Goal: Navigation & Orientation: Find specific page/section

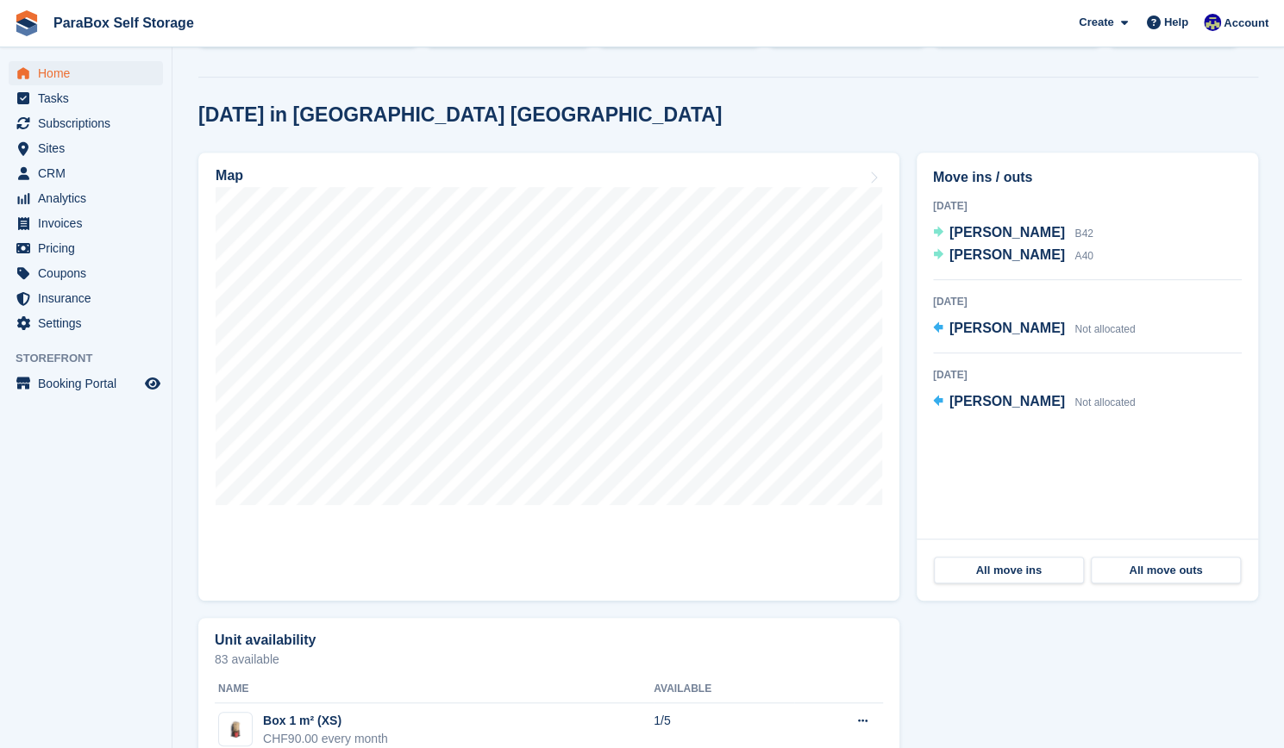
scroll to position [377, 0]
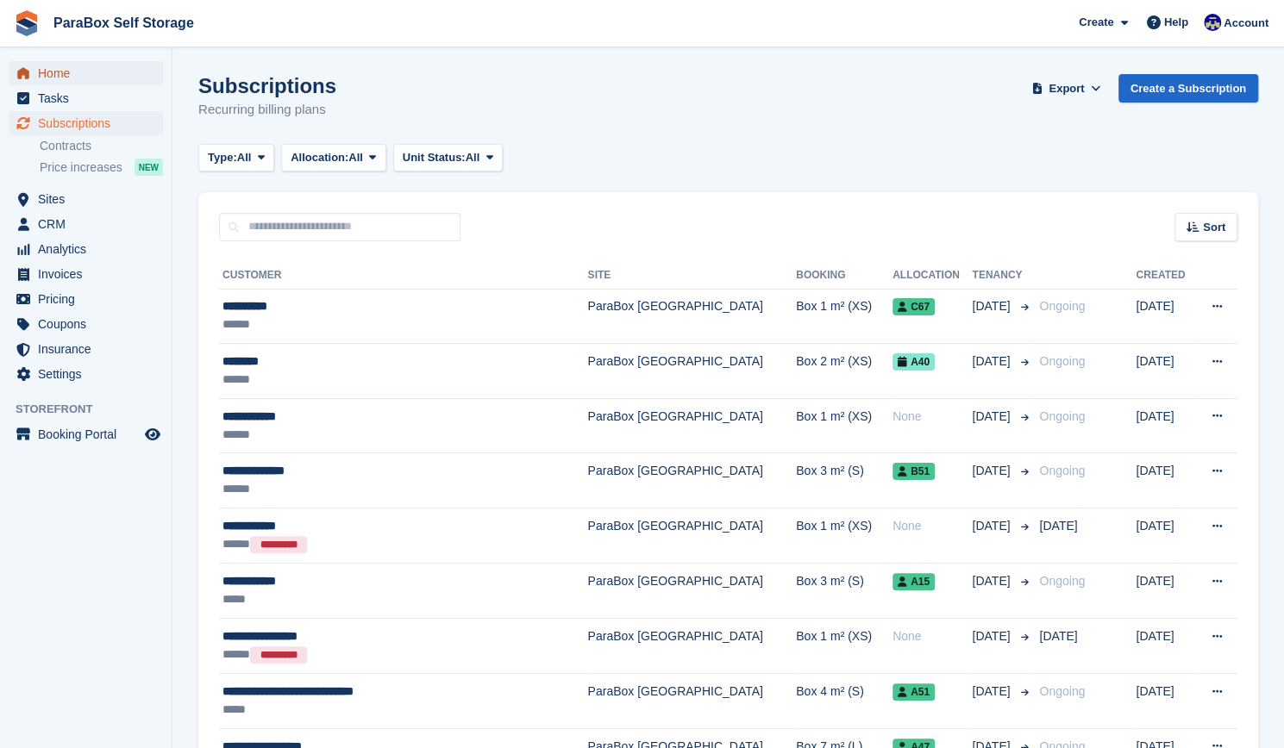
click at [81, 77] on span "Home" at bounding box center [89, 73] width 103 height 24
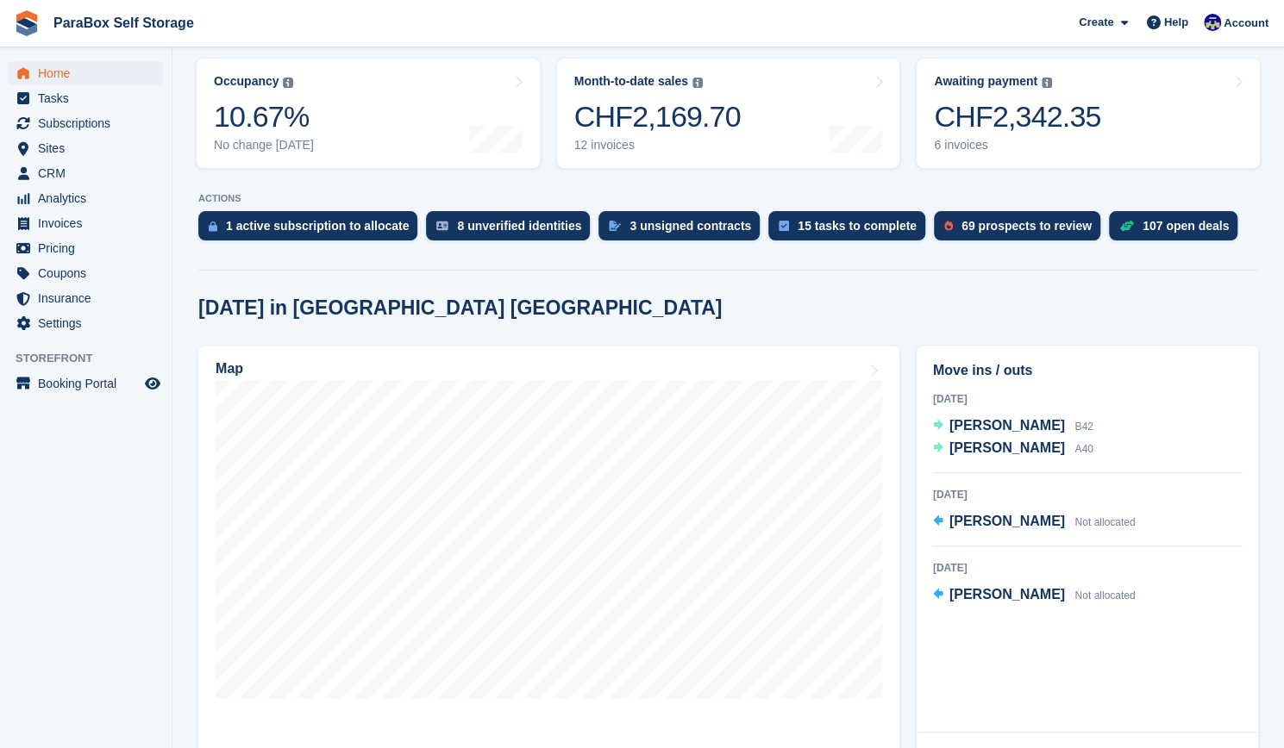
scroll to position [219, 0]
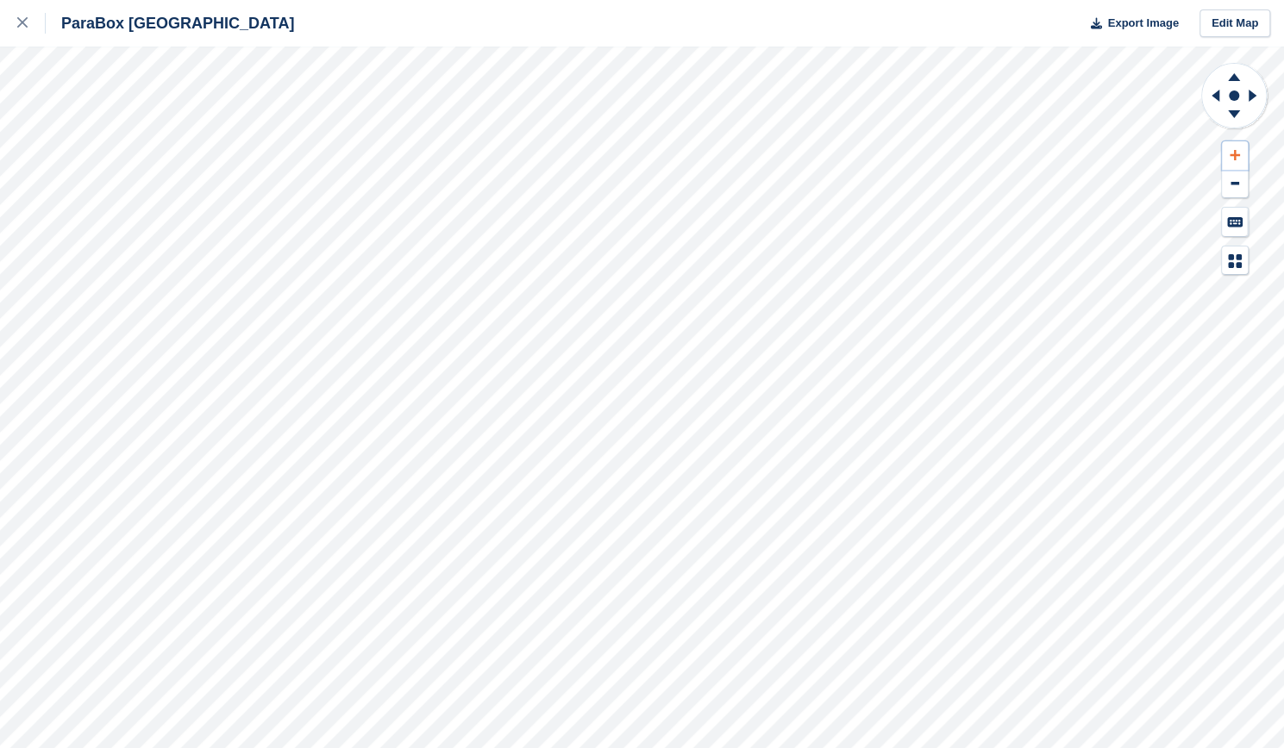
click at [1238, 142] on button at bounding box center [1235, 155] width 26 height 28
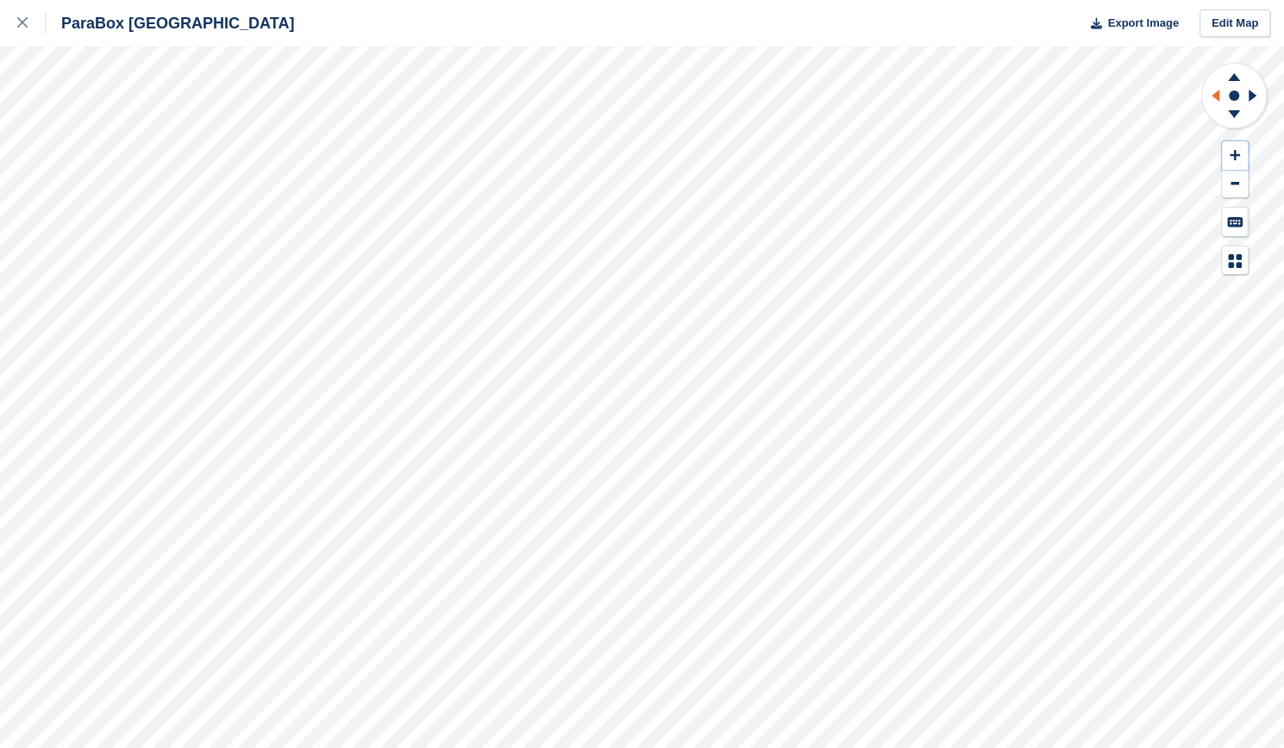
drag, startPoint x: 1238, startPoint y: 142, endPoint x: 1212, endPoint y: 97, distance: 52.5
click at [1212, 97] on div at bounding box center [1234, 168] width 68 height 213
click at [1212, 97] on icon at bounding box center [1216, 96] width 8 height 12
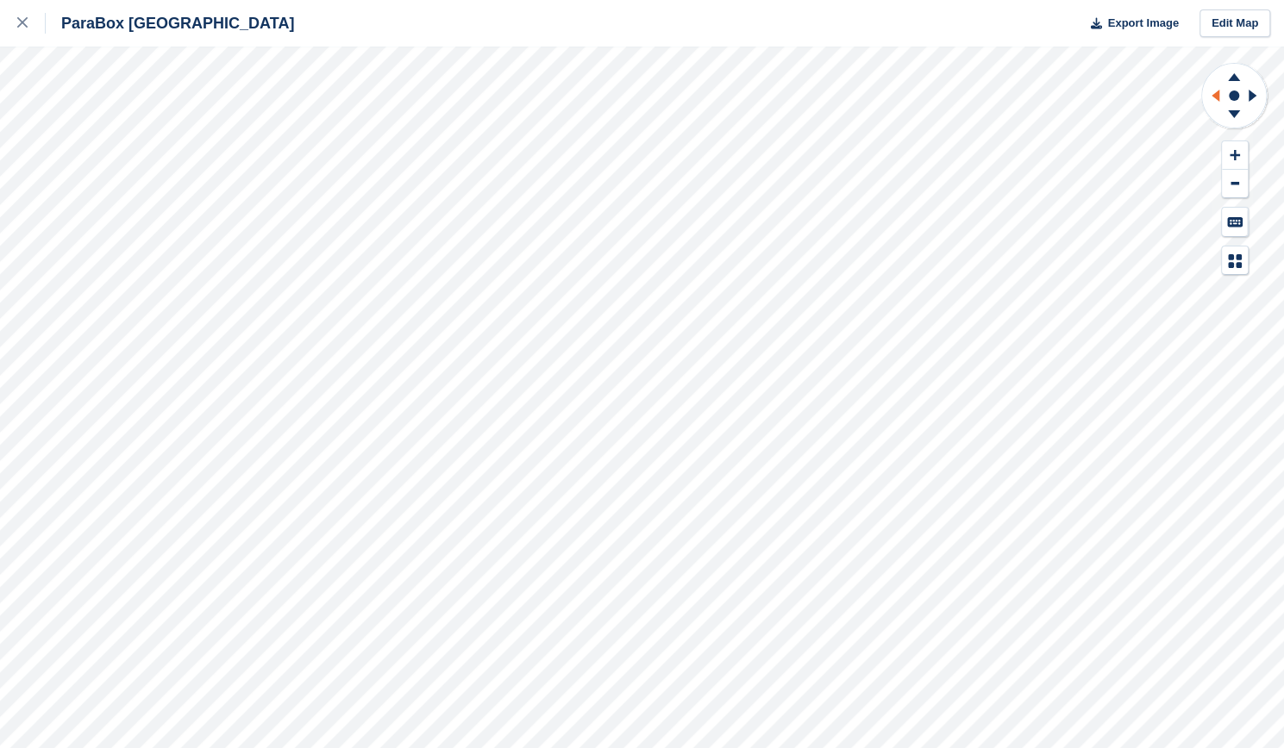
click at [1212, 97] on icon at bounding box center [1216, 96] width 8 height 12
click at [1212, 97] on g at bounding box center [1213, 95] width 22 height 45
click at [1212, 97] on icon at bounding box center [1213, 95] width 22 height 45
click at [1237, 77] on icon at bounding box center [1234, 75] width 45 height 22
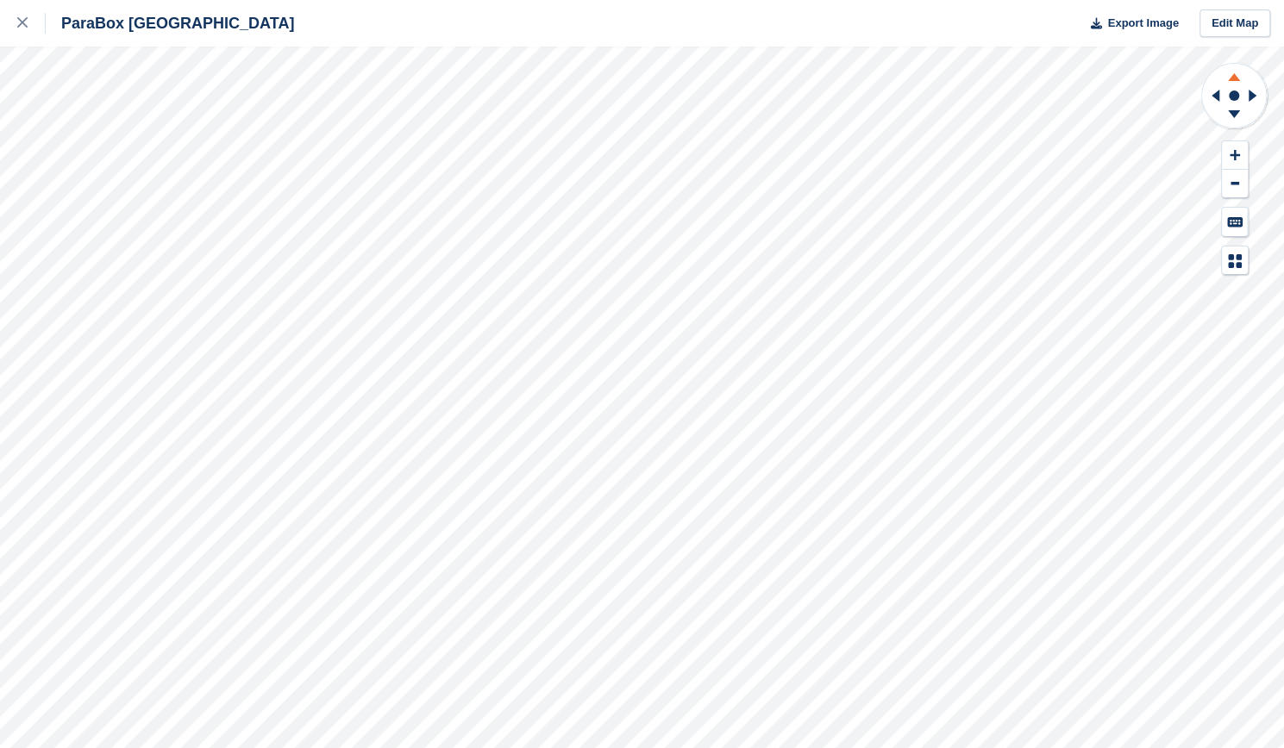
click at [1237, 77] on icon at bounding box center [1234, 75] width 45 height 22
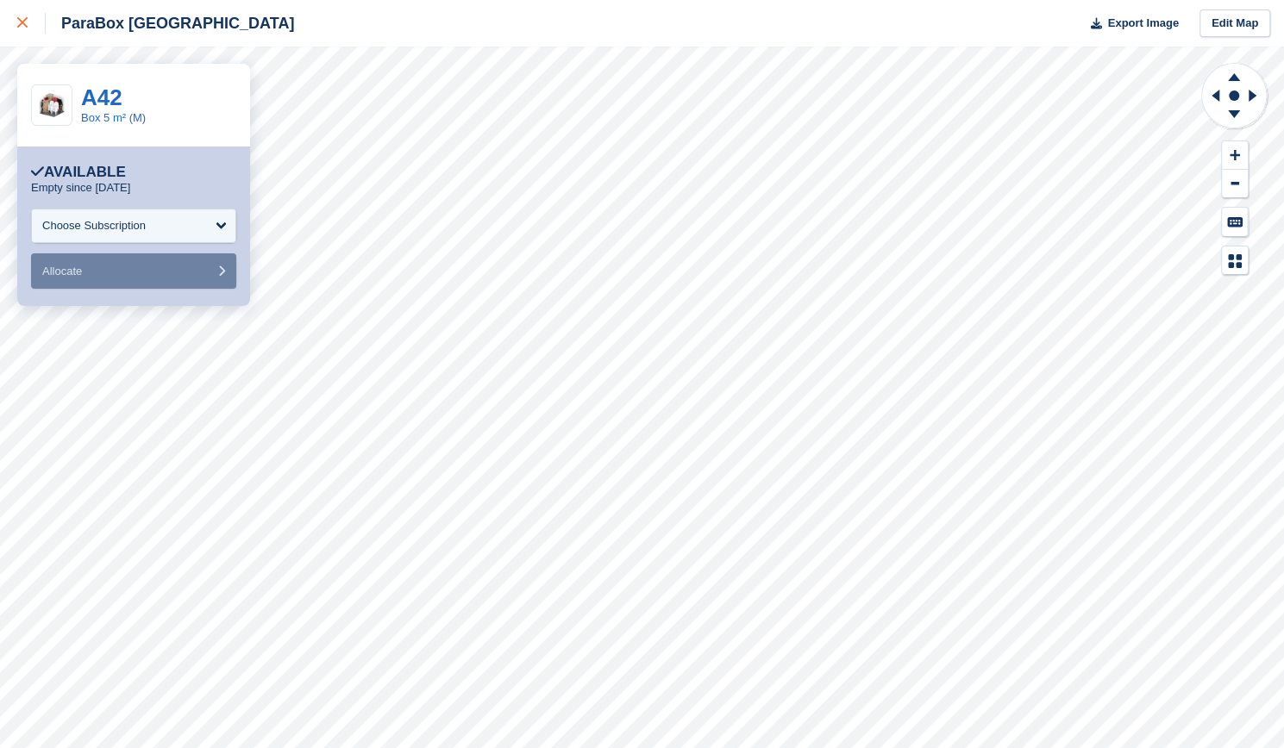
click at [22, 25] on icon at bounding box center [22, 22] width 10 height 10
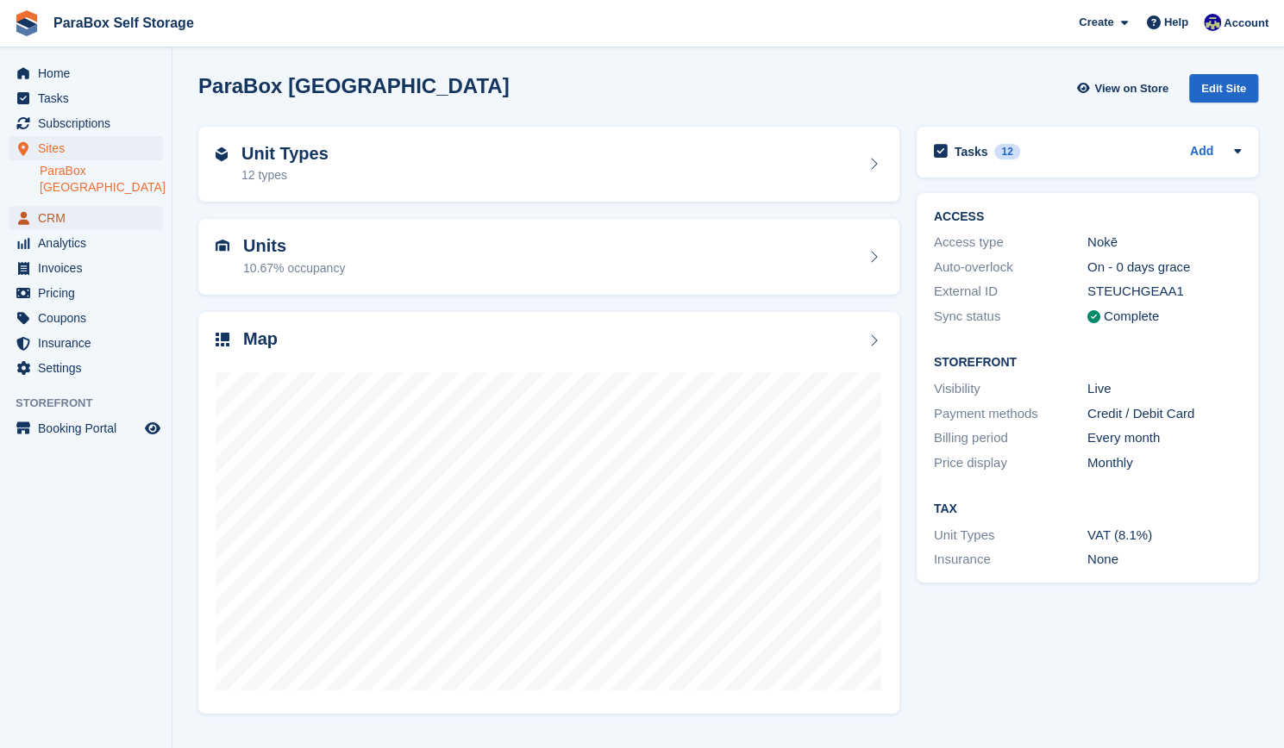
click at [66, 207] on span "CRM" at bounding box center [89, 218] width 103 height 24
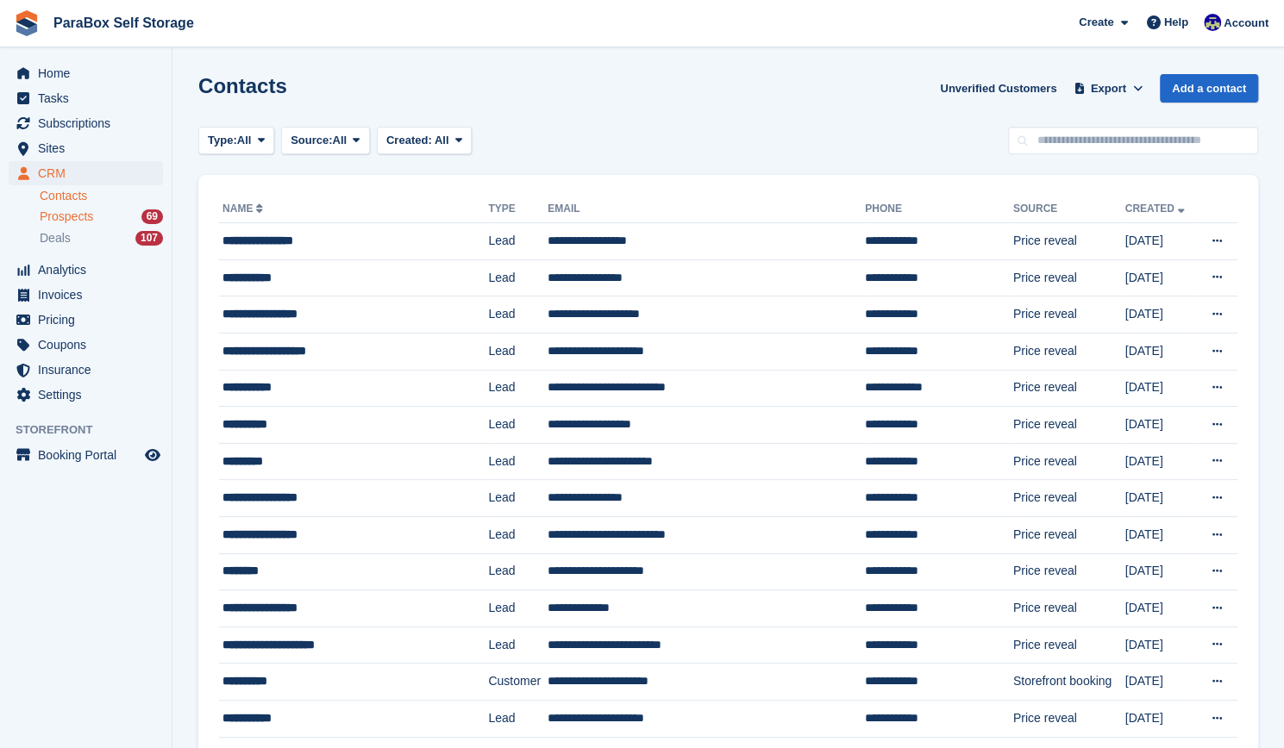
click at [93, 218] on div "Prospects 69" at bounding box center [101, 217] width 123 height 16
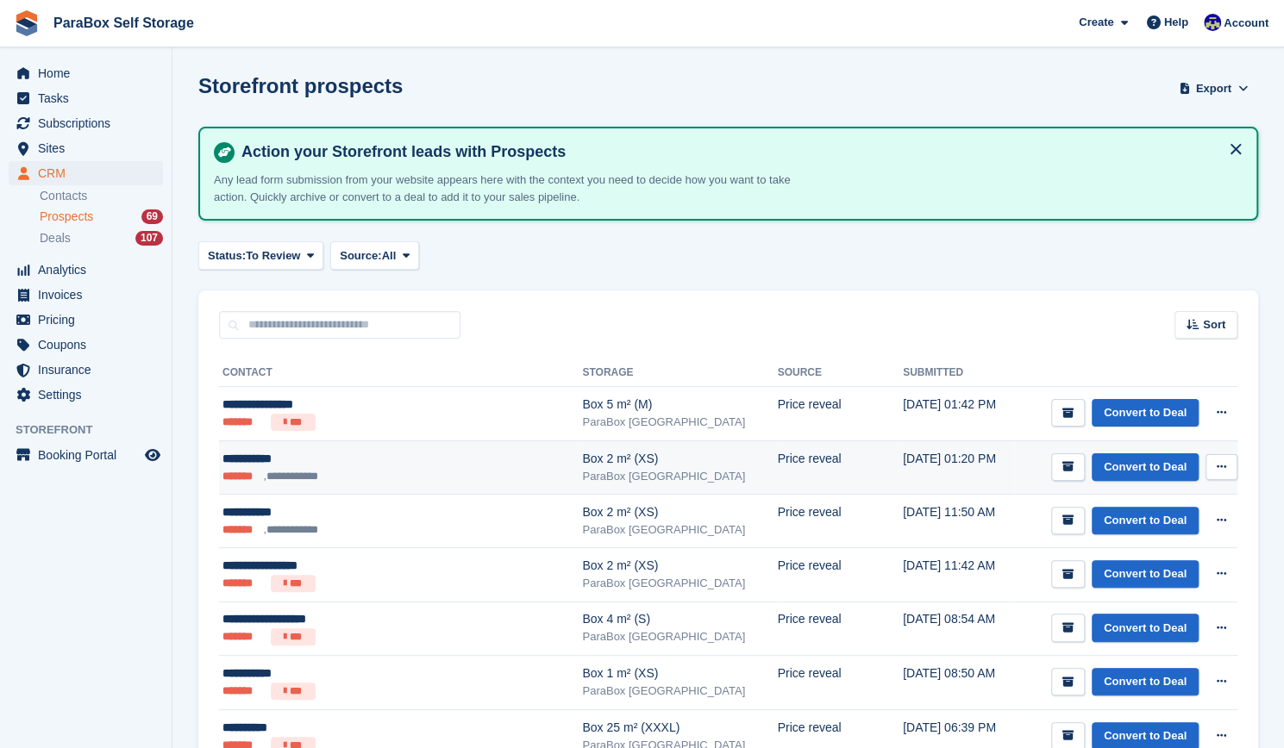
click at [347, 468] on ul "**********" at bounding box center [372, 476] width 300 height 17
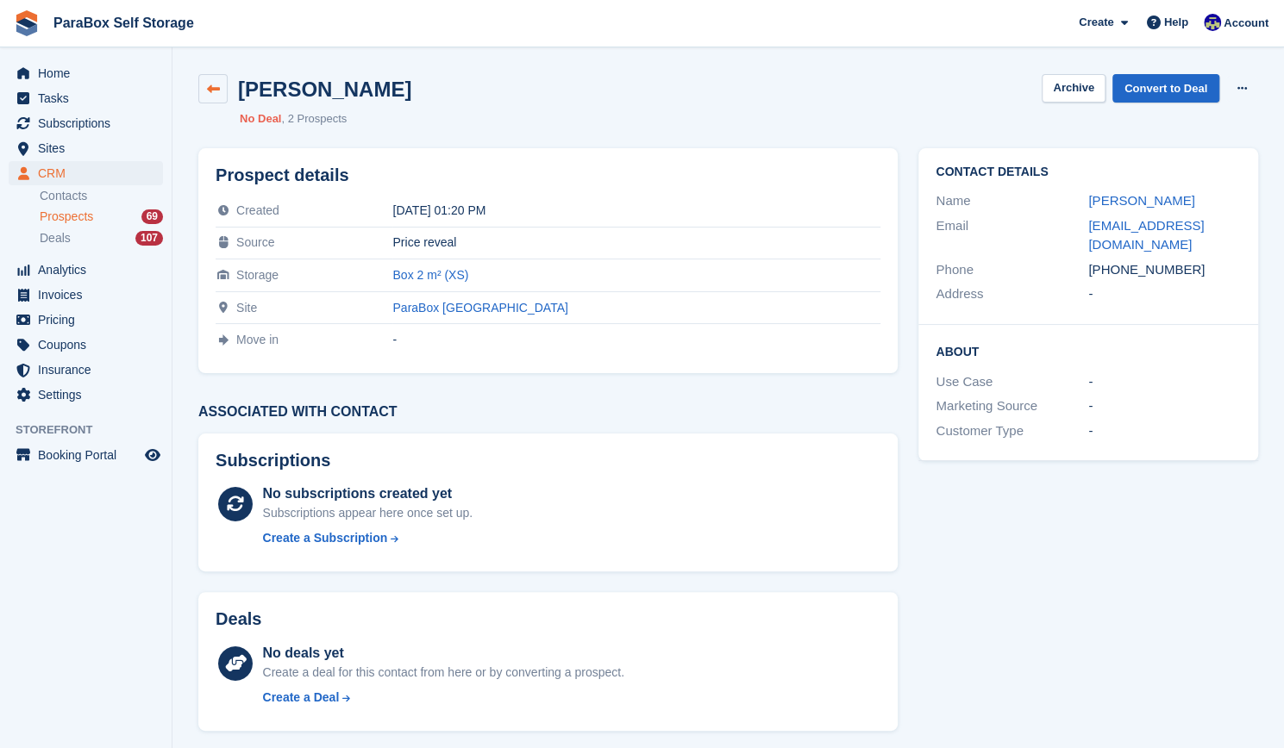
click at [222, 88] on link at bounding box center [212, 88] width 29 height 29
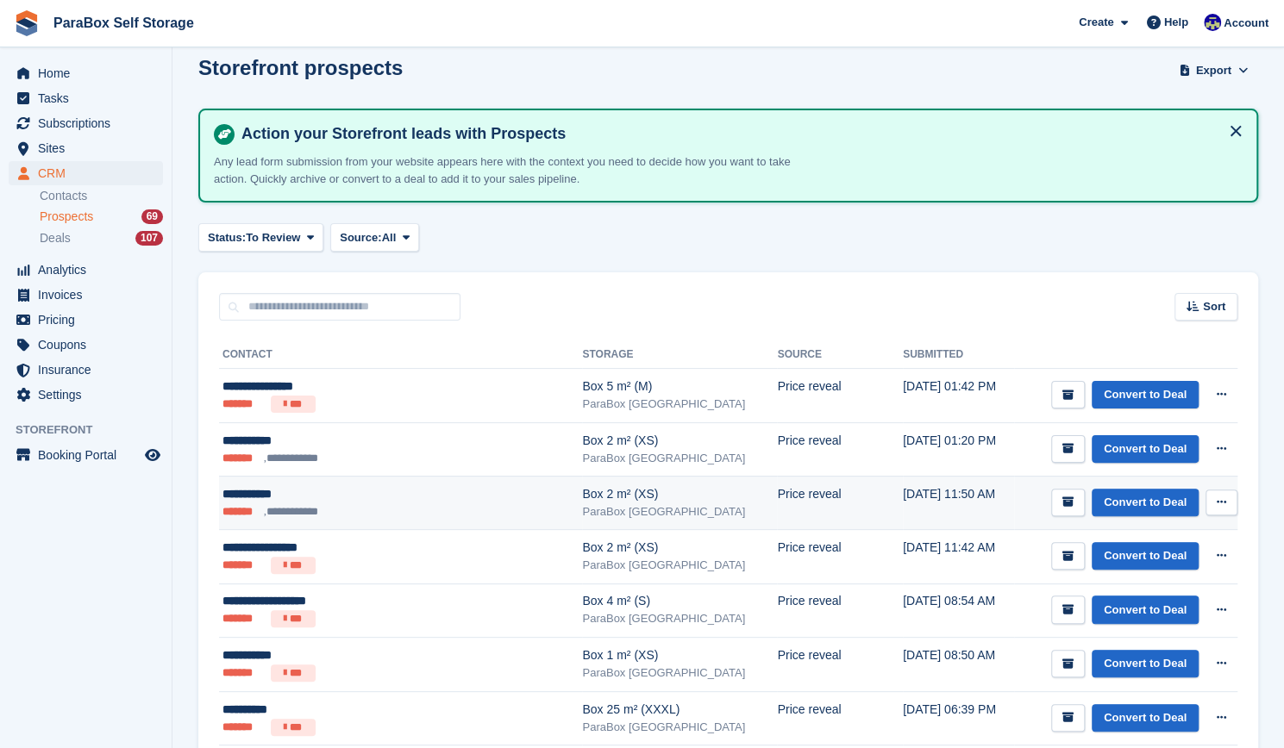
scroll to position [5, 0]
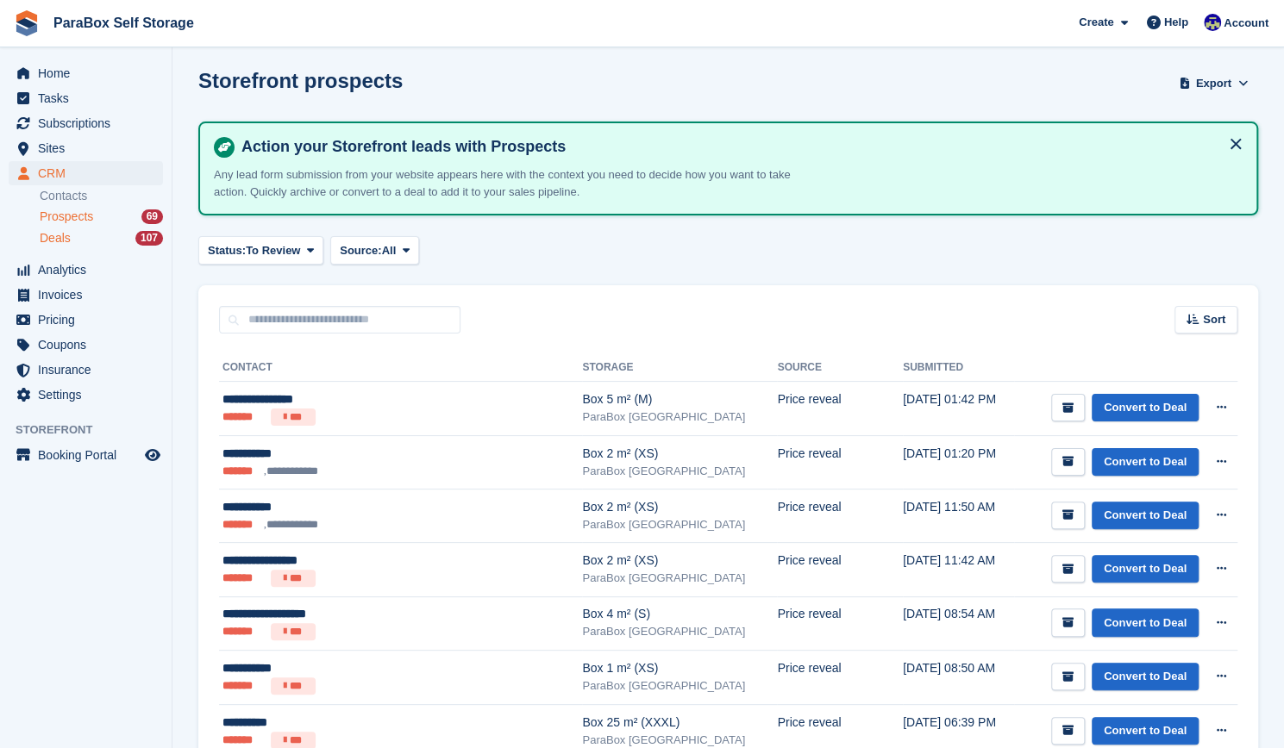
click at [151, 246] on div "107" at bounding box center [149, 238] width 28 height 15
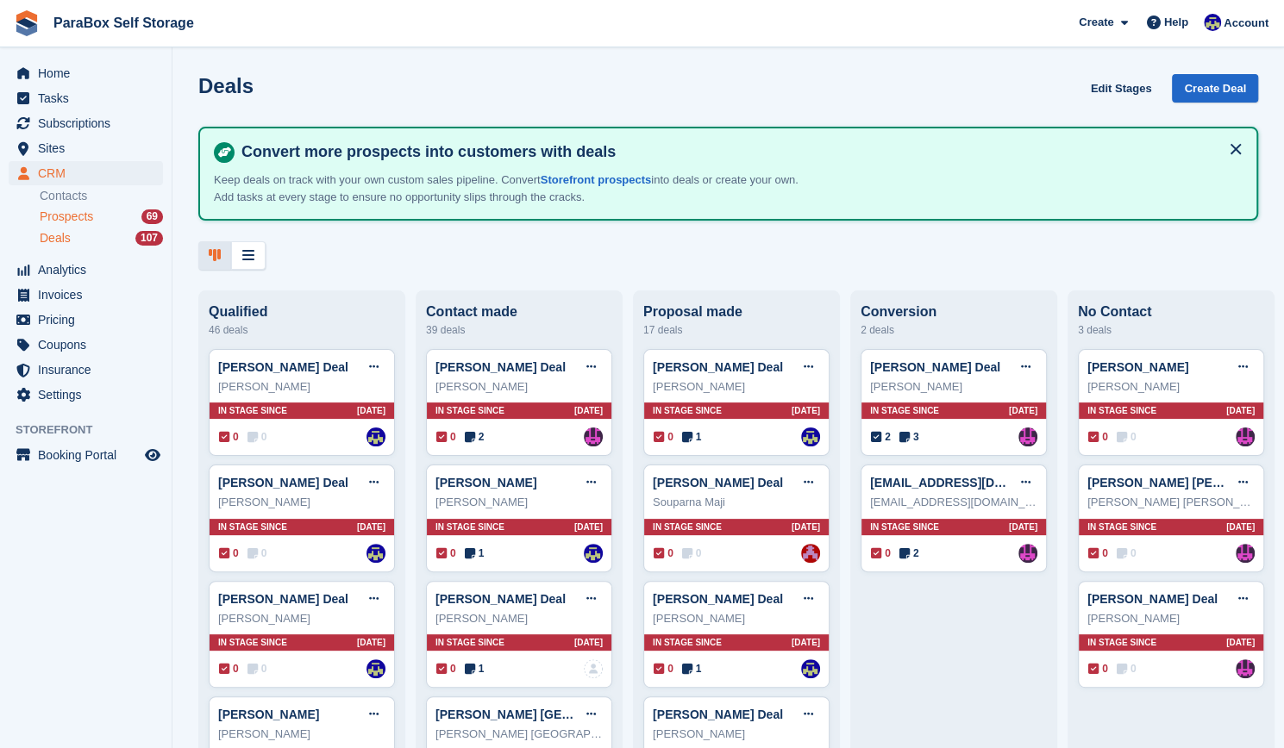
click at [128, 218] on div "Prospects 69" at bounding box center [101, 217] width 123 height 16
